Goal: Transaction & Acquisition: Purchase product/service

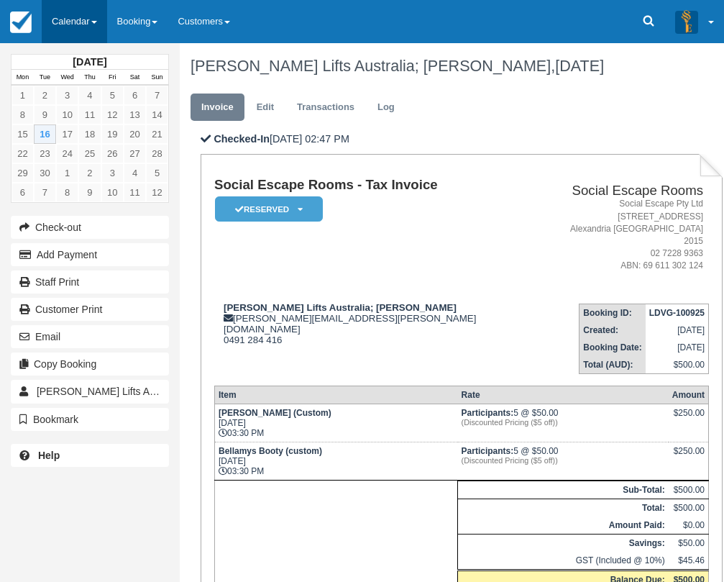
click at [70, 31] on link "Calendar" at bounding box center [74, 21] width 65 height 43
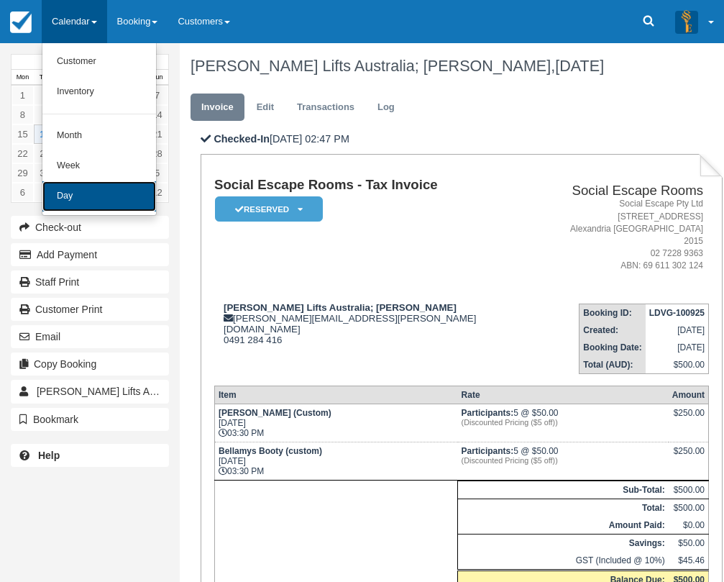
click at [98, 183] on link "Day" at bounding box center [99, 196] width 114 height 30
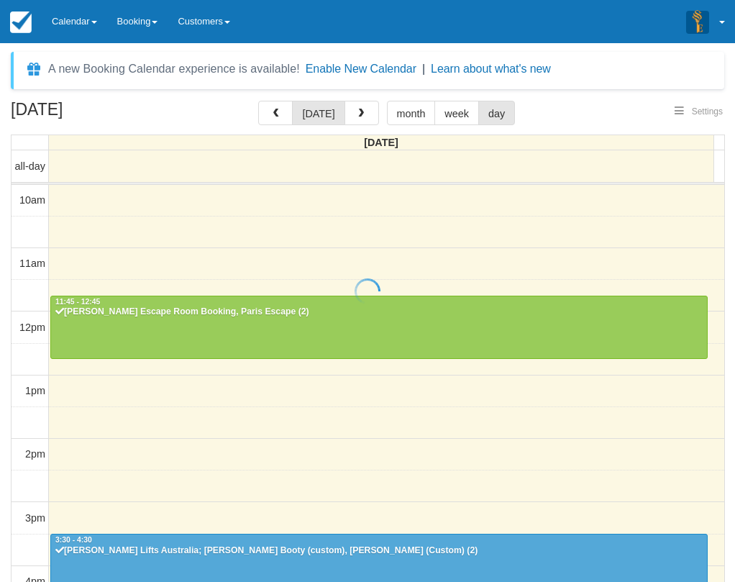
select select
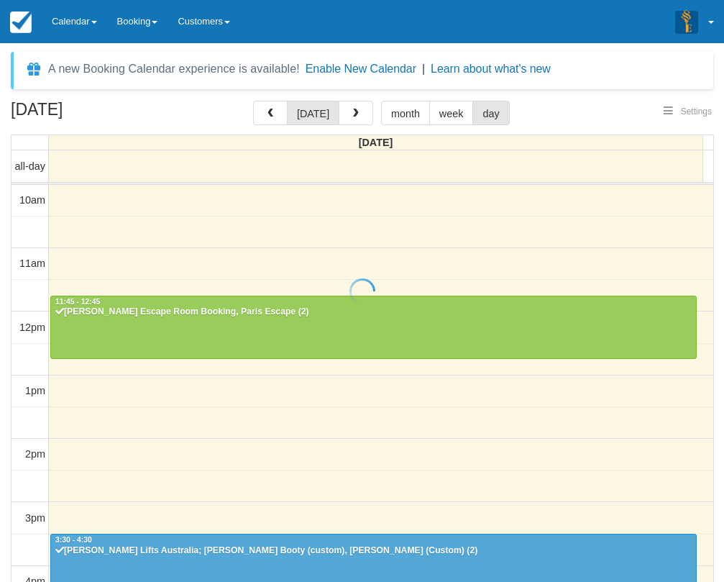
scroll to position [355, 0]
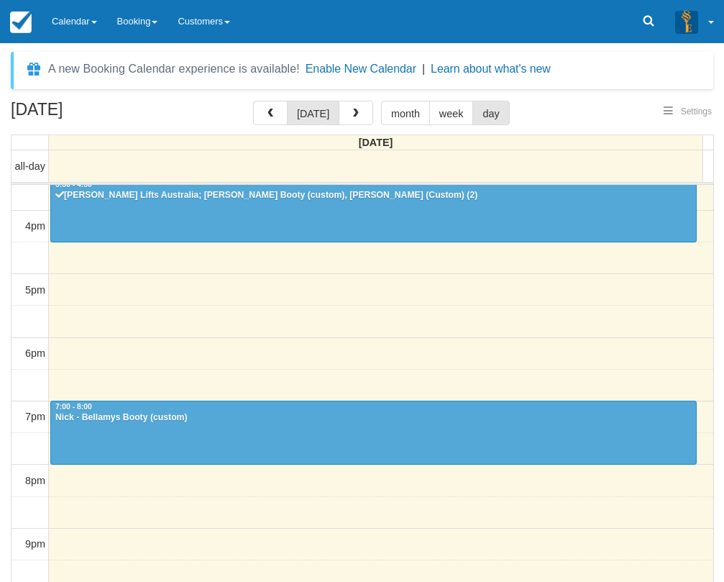
select select
click at [83, 14] on link "Calendar" at bounding box center [74, 21] width 65 height 43
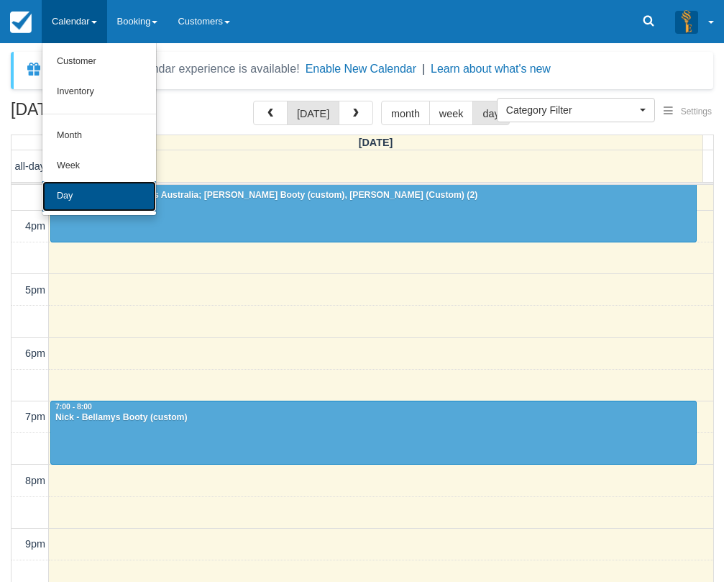
click at [89, 199] on link "Day" at bounding box center [99, 196] width 114 height 30
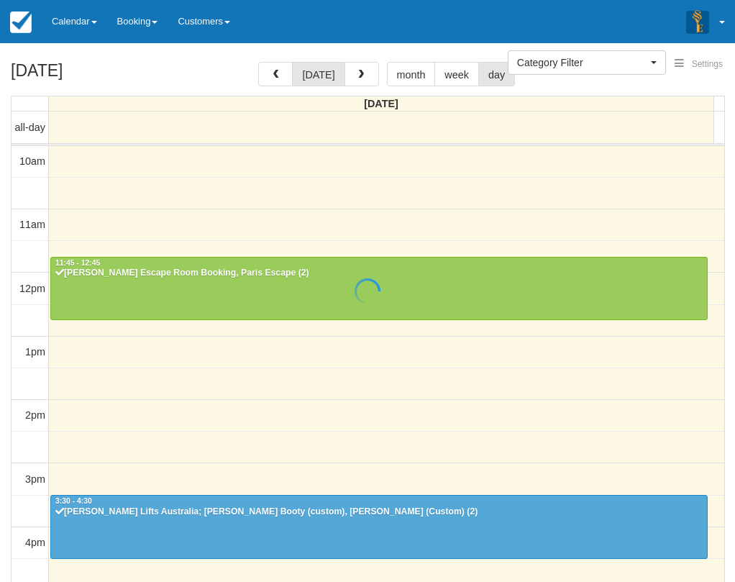
select select
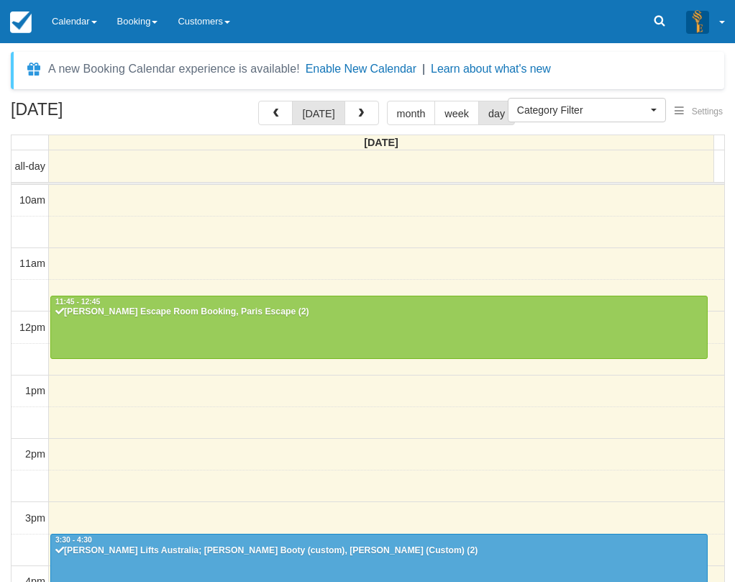
select select
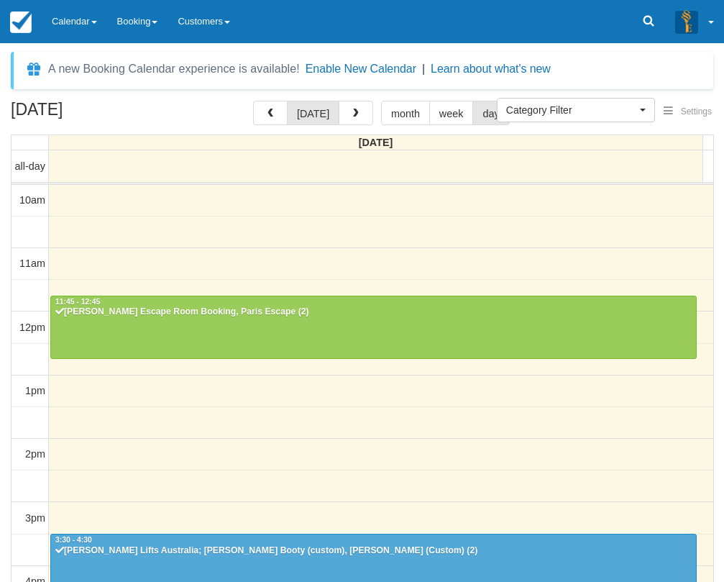
scroll to position [355, 0]
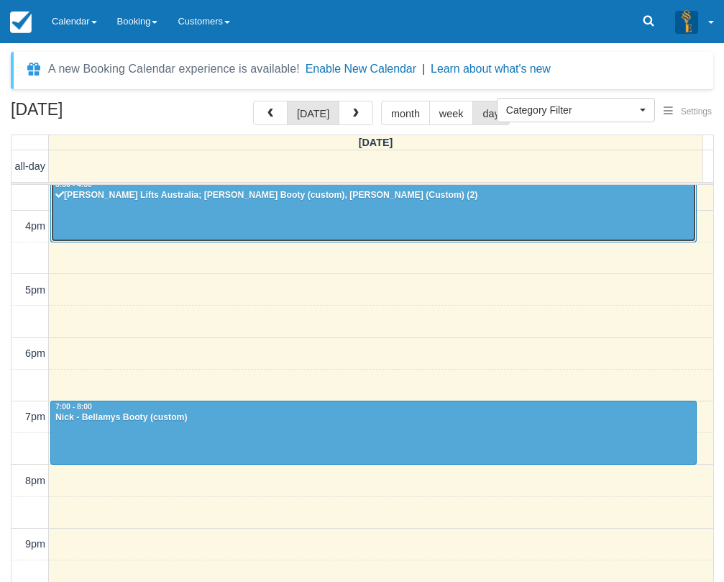
click at [383, 207] on div at bounding box center [373, 210] width 645 height 62
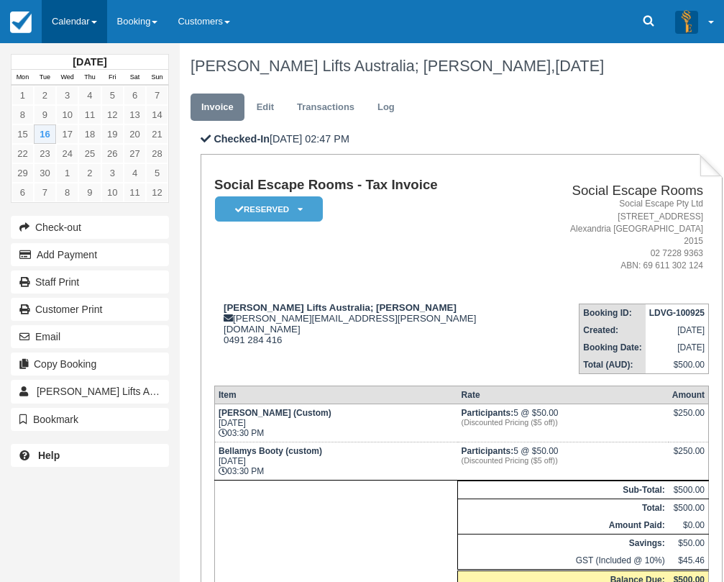
click at [103, 18] on link "Calendar" at bounding box center [74, 21] width 65 height 43
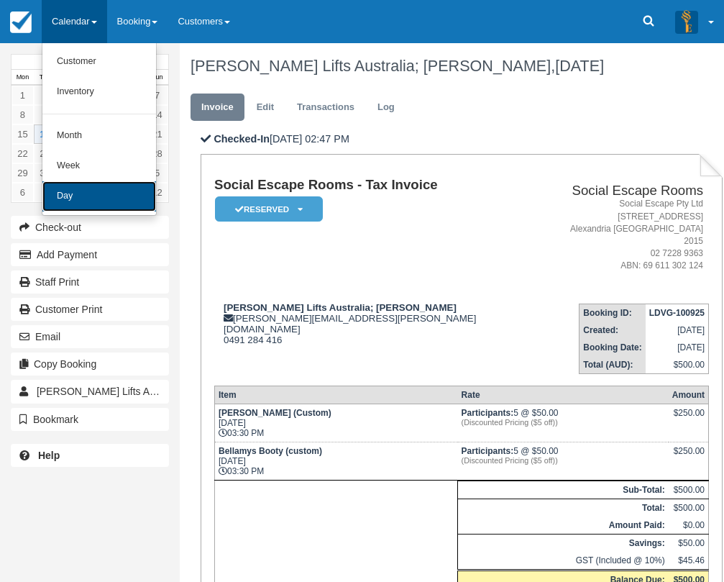
click at [76, 203] on link "Day" at bounding box center [99, 196] width 114 height 30
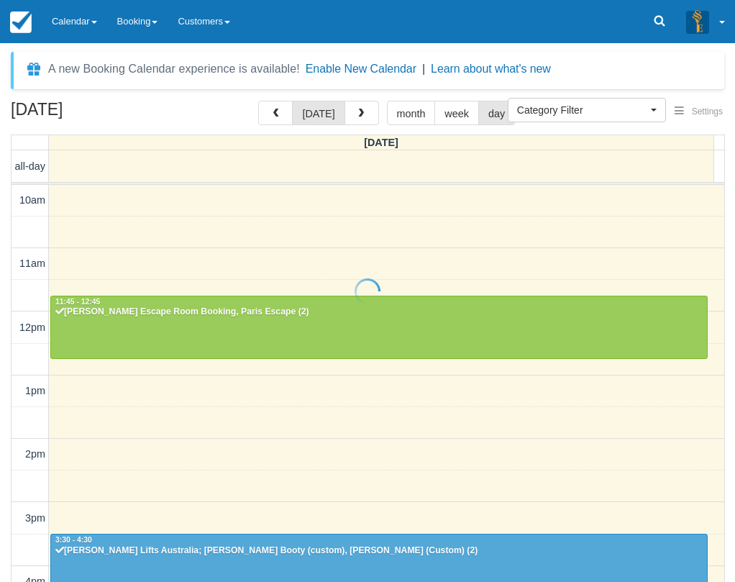
select select
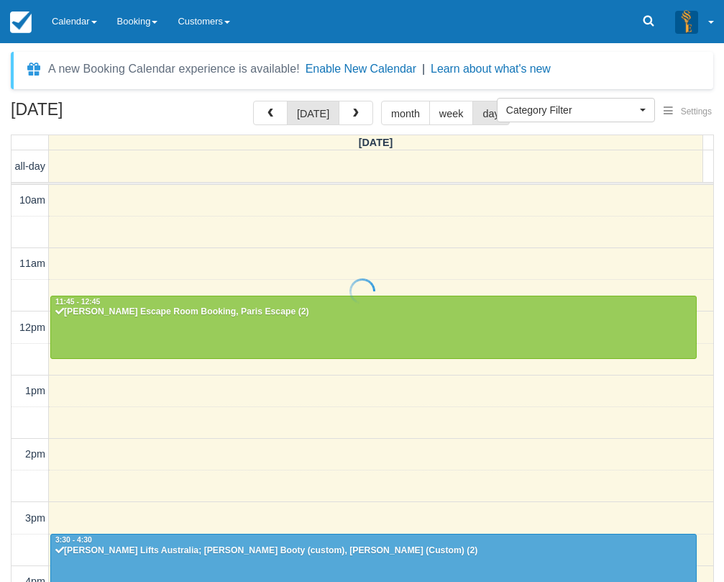
scroll to position [355, 0]
select select
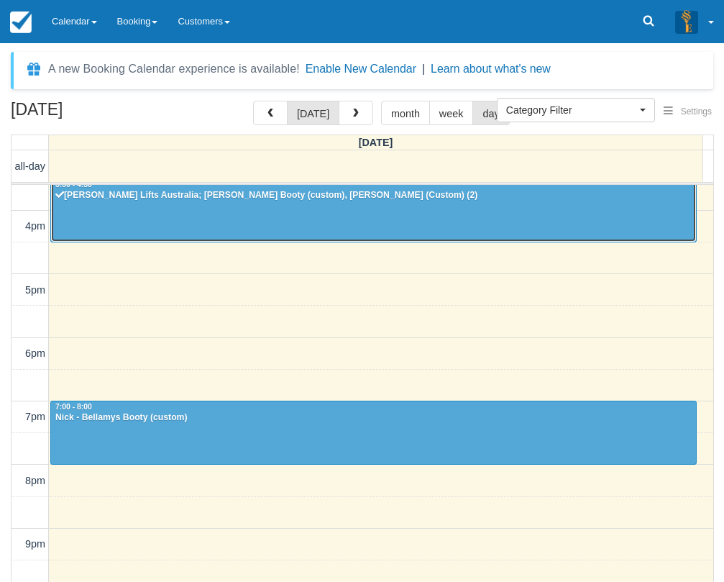
click at [131, 193] on div "Schindler Lifts Australia; Isabel Di Paolantonio - Bellamys Booty (custom), Ran…" at bounding box center [374, 196] width 638 height 12
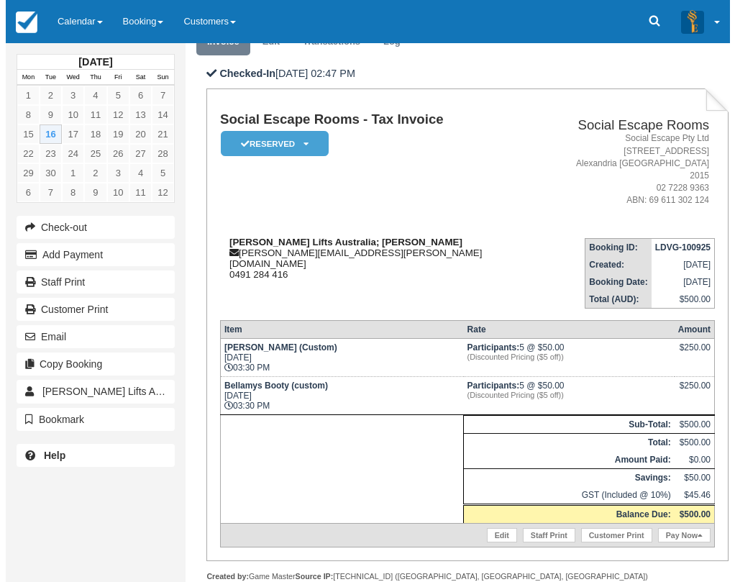
scroll to position [144, 0]
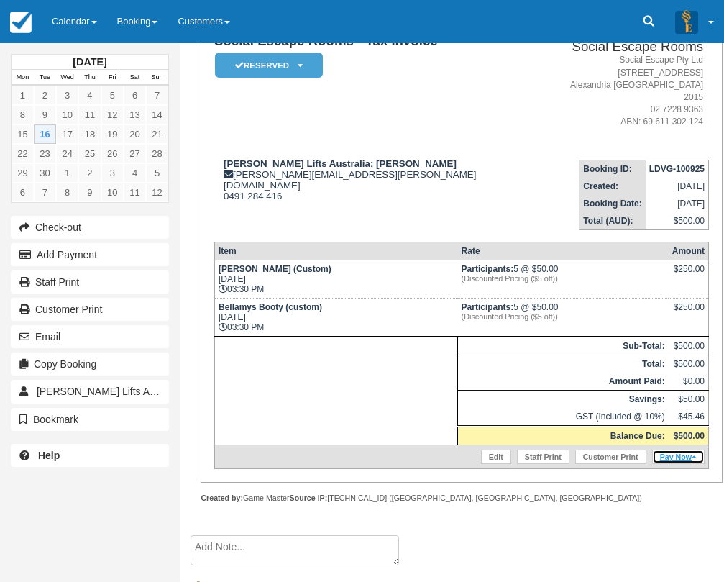
click at [673, 449] on link "Pay Now" at bounding box center [678, 456] width 52 height 14
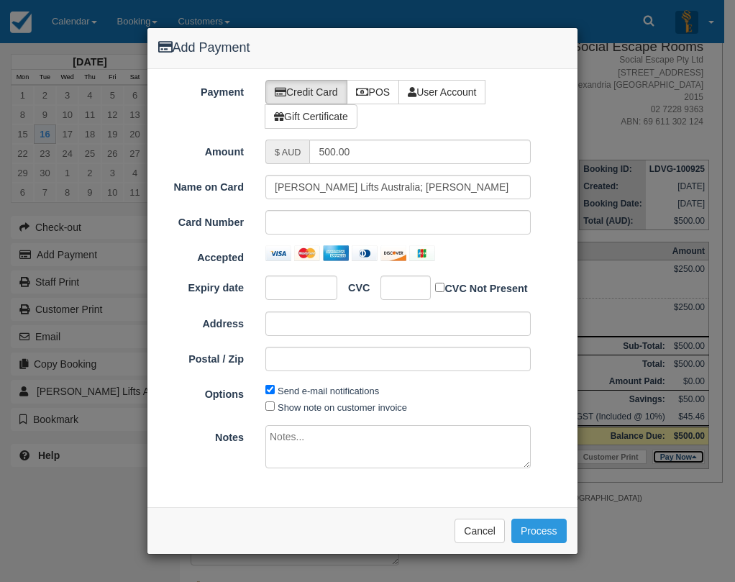
type input "[DATE]"
click at [386, 99] on label "POS" at bounding box center [373, 92] width 53 height 24
radio input "true"
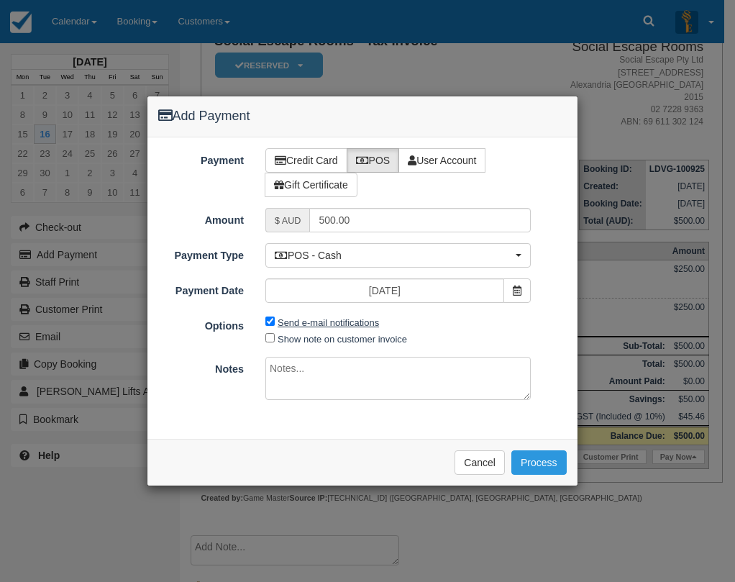
click at [311, 321] on label "Send e-mail notifications" at bounding box center [328, 322] width 101 height 11
click at [275, 321] on input "Send e-mail notifications" at bounding box center [269, 320] width 9 height 9
checkbox input "false"
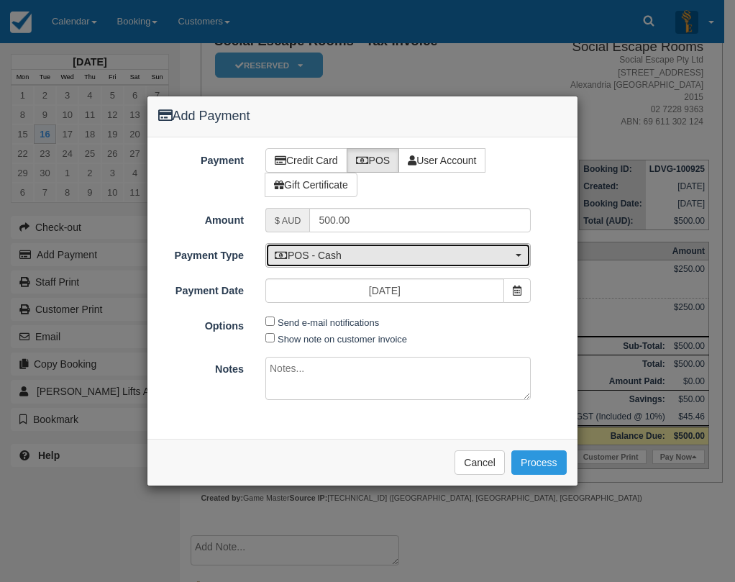
click at [344, 253] on span "POS - Cash" at bounding box center [393, 255] width 237 height 14
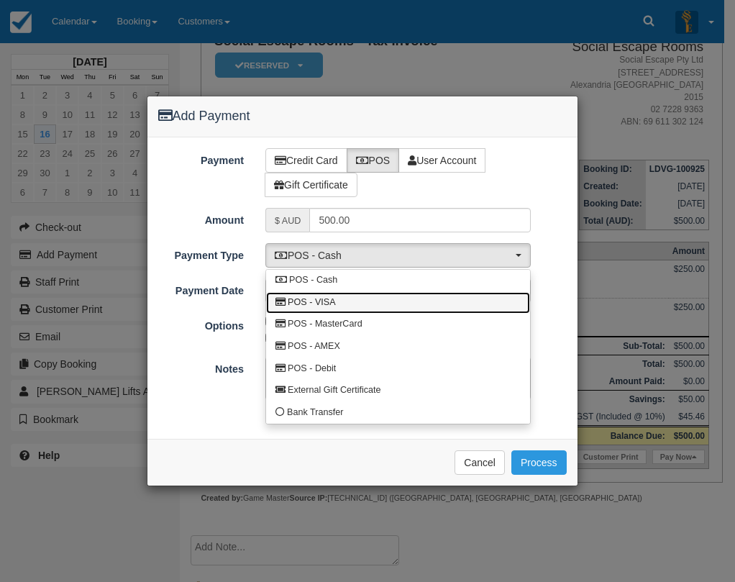
click at [344, 306] on link "POS - VISA" at bounding box center [398, 303] width 264 height 22
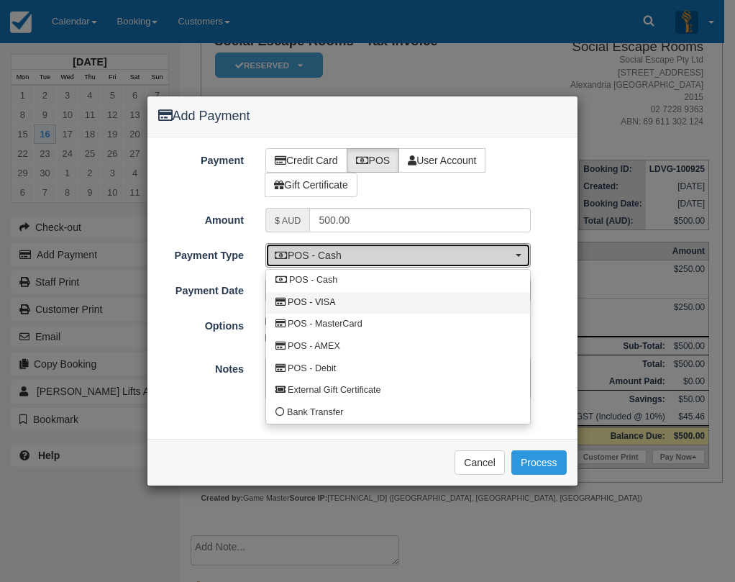
select select "VISA"
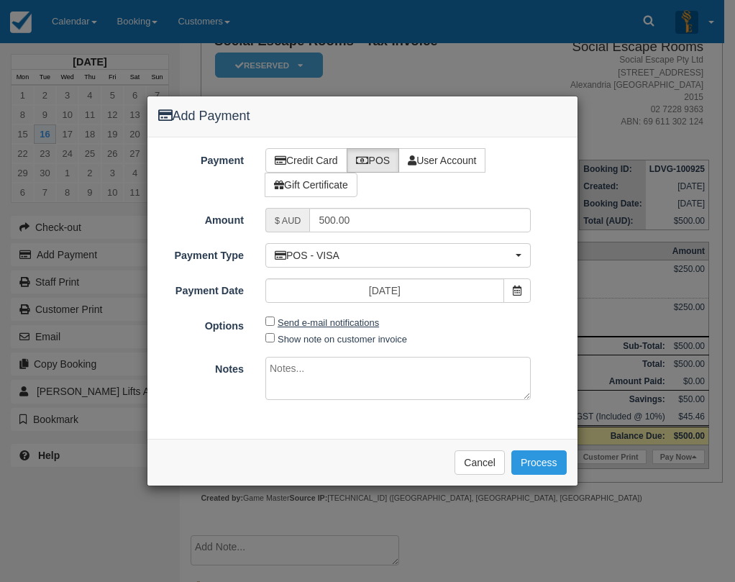
click at [362, 324] on label "Send e-mail notifications" at bounding box center [328, 322] width 101 height 11
click at [275, 324] on input "Send e-mail notifications" at bounding box center [269, 320] width 9 height 9
checkbox input "true"
click at [526, 459] on button "Process" at bounding box center [538, 462] width 55 height 24
